Goal: Task Accomplishment & Management: Use online tool/utility

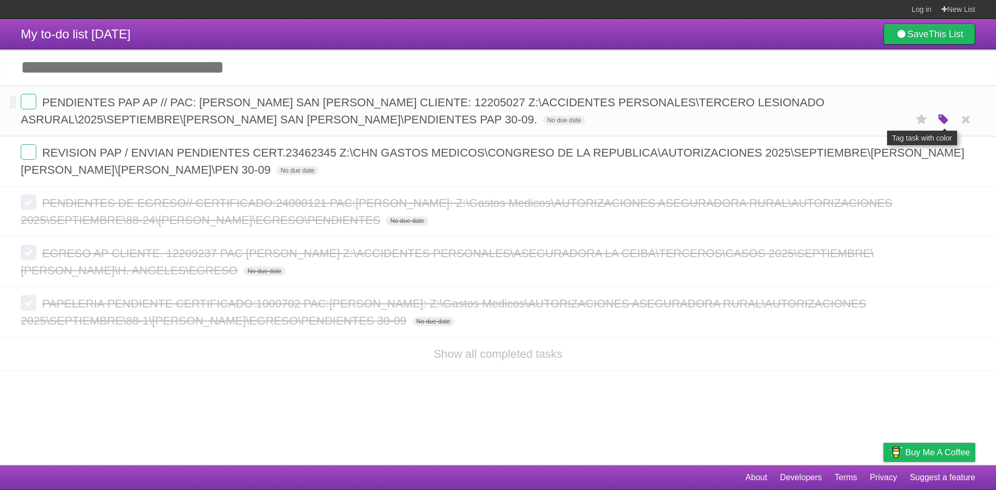
click at [941, 123] on icon "button" at bounding box center [943, 119] width 15 height 13
click at [858, 122] on label "Blue" at bounding box center [856, 119] width 11 height 11
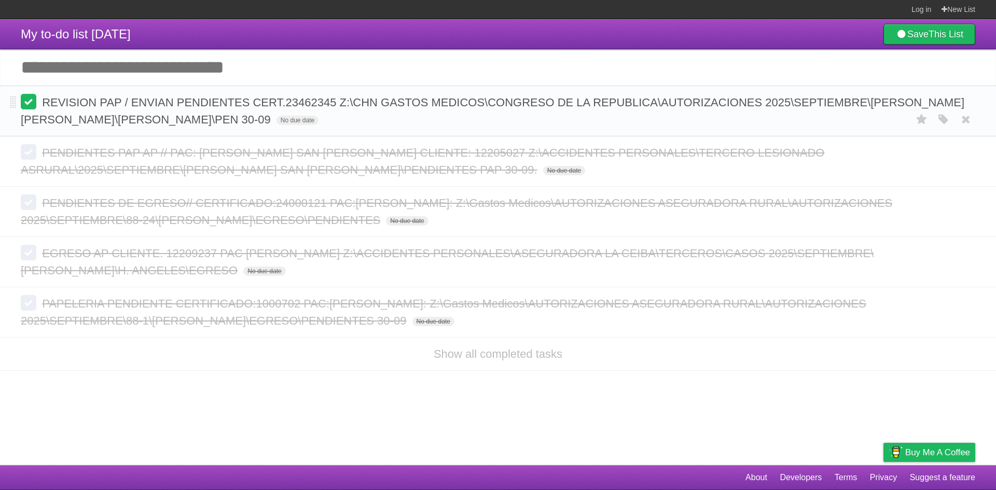
click at [31, 104] on label at bounding box center [29, 102] width 16 height 16
